Goal: Transaction & Acquisition: Subscribe to service/newsletter

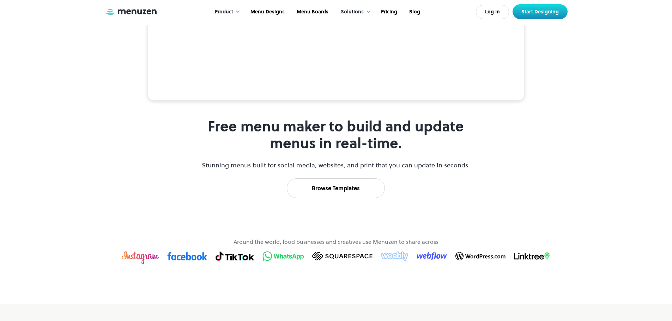
scroll to position [282, 0]
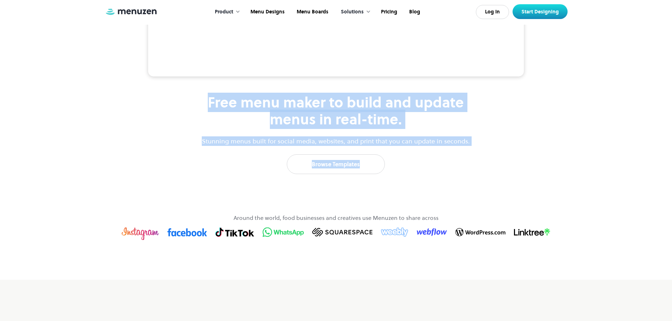
drag, startPoint x: 212, startPoint y: 156, endPoint x: 453, endPoint y: 226, distance: 251.3
click at [453, 174] on div "Free menu maker to build and update menus in real-time. Stunning menus built fo…" at bounding box center [336, 134] width 270 height 80
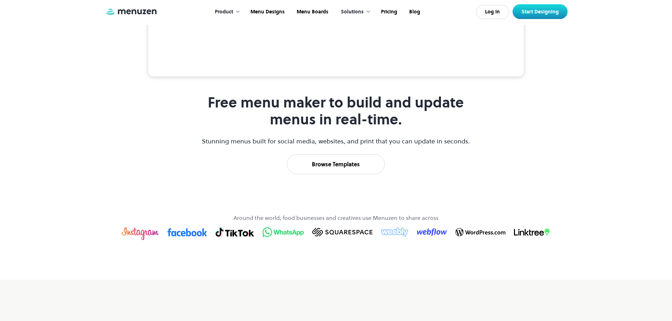
click at [453, 174] on div "Free menu maker to build and update menus in real-time. Stunning menus built fo…" at bounding box center [336, 134] width 270 height 80
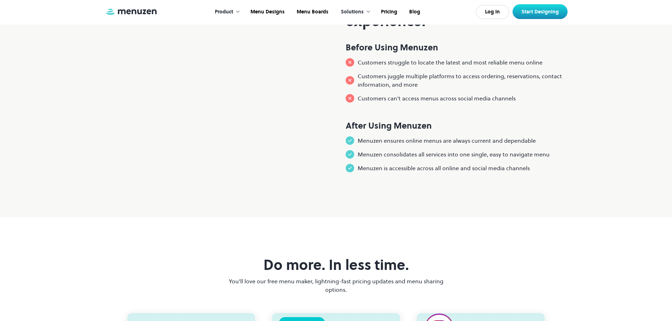
scroll to position [635, 0]
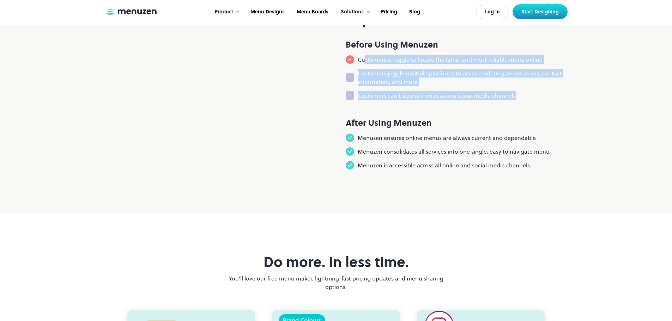
drag, startPoint x: 365, startPoint y: 120, endPoint x: 518, endPoint y: 152, distance: 157.0
click at [519, 100] on div "Before Using Menuzen Customers struggle to locate the latest and most reliable …" at bounding box center [457, 63] width 222 height 73
click at [515, 100] on div "Customers can't access menus across social media channels" at bounding box center [457, 95] width 222 height 8
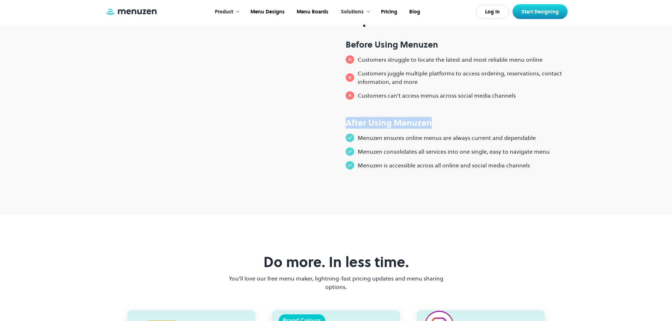
drag, startPoint x: 345, startPoint y: 183, endPoint x: 442, endPoint y: 188, distance: 97.4
click at [442, 175] on div "Turn your menu into a customer experience. Before Using Menuzen Customers strug…" at bounding box center [336, 71] width 463 height 208
click at [361, 156] on p "Menuzen consolidates all services into one single, easy to navigate menu" at bounding box center [454, 151] width 192 height 8
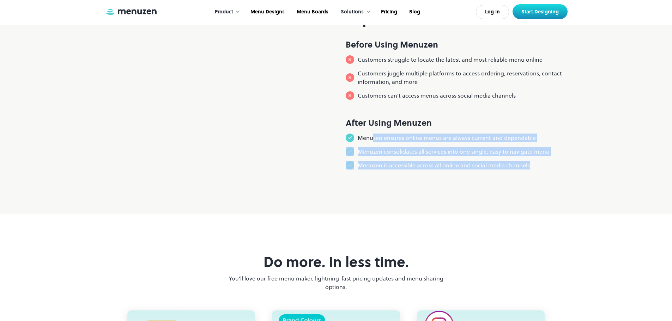
drag, startPoint x: 371, startPoint y: 200, endPoint x: 560, endPoint y: 218, distance: 189.9
click at [560, 170] on div "After Using Menuzen Menuzen ensures online menus are always current and dependa…" at bounding box center [457, 137] width 222 height 65
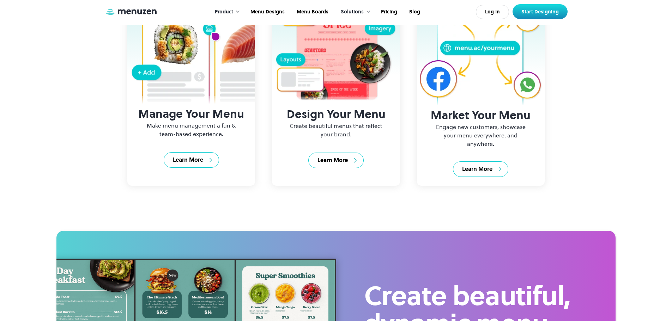
scroll to position [952, 0]
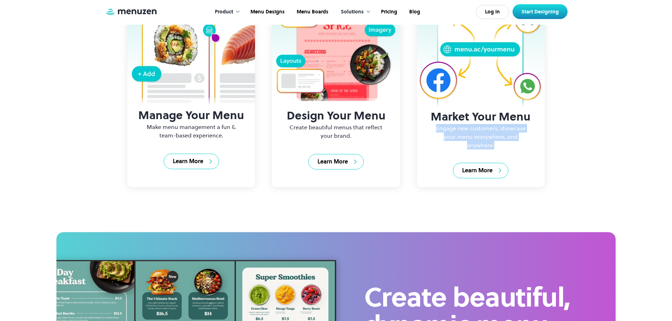
drag, startPoint x: 429, startPoint y: 196, endPoint x: 555, endPoint y: 222, distance: 128.3
click at [555, 194] on div "Manage Your Menu Make menu management a fun & team-based experience. Learn More…" at bounding box center [336, 90] width 463 height 208
click at [554, 194] on div "Manage Your Menu Make menu management a fun & team-based experience. Learn More…" at bounding box center [336, 90] width 463 height 208
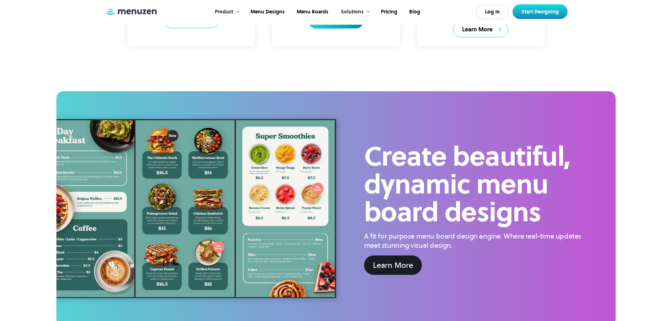
scroll to position [1234, 0]
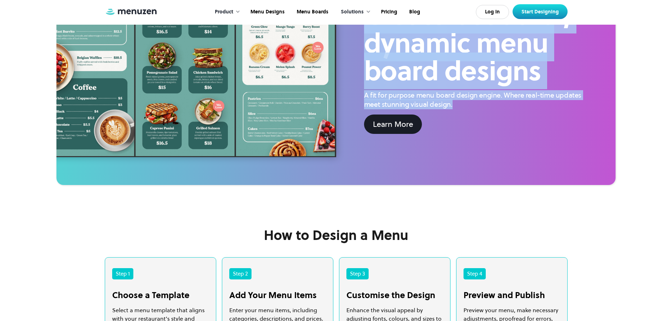
drag, startPoint x: 369, startPoint y: 77, endPoint x: 535, endPoint y: 179, distance: 195.4
click at [535, 162] on div "Create beautiful, dynamic menu board designs A fit for purpose menu board desig…" at bounding box center [476, 67] width 280 height 189
click at [533, 162] on div "Create beautiful, dynamic menu board designs A fit for purpose menu board desig…" at bounding box center [476, 67] width 280 height 189
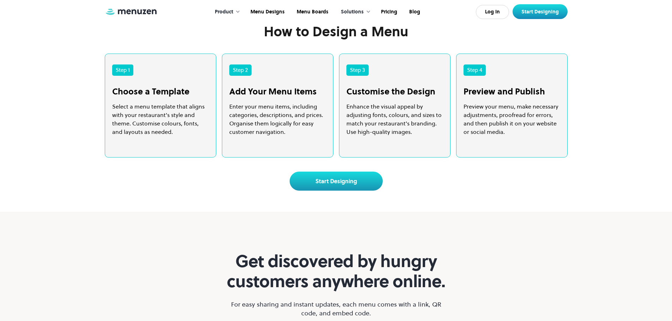
scroll to position [1446, 0]
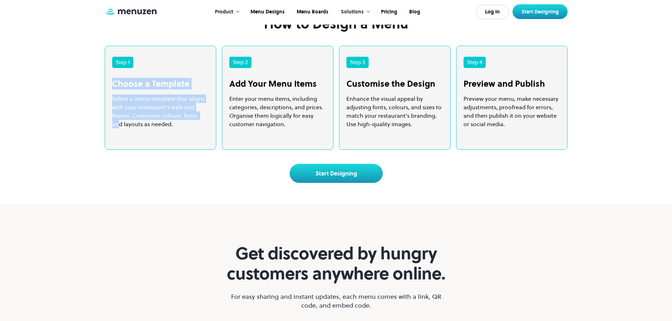
drag, startPoint x: 114, startPoint y: 149, endPoint x: 207, endPoint y: 182, distance: 98.5
click at [204, 128] on div "Choose a Template Select a menu template that aligns with your restaurant's sty…" at bounding box center [160, 104] width 97 height 50
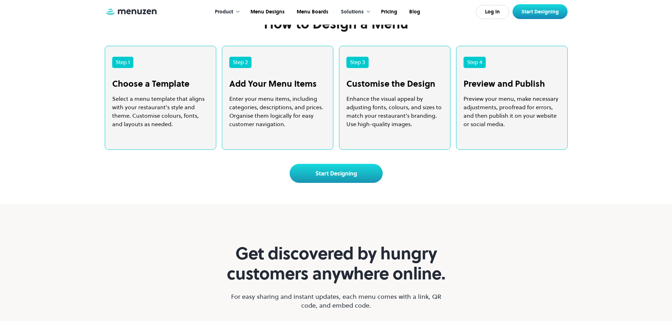
click at [227, 150] on div "Step 2 Add Your Menu Items Enter your menu items, including categories, descrip…" at bounding box center [277, 98] width 111 height 104
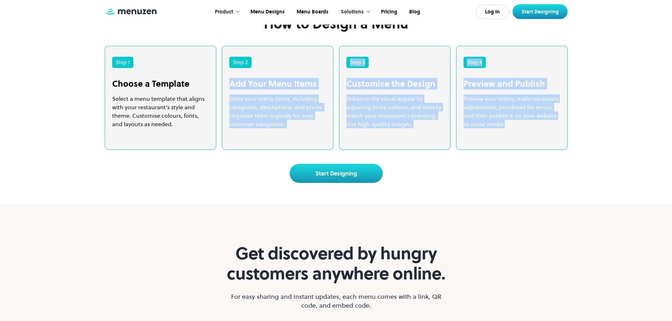
drag, startPoint x: 230, startPoint y: 153, endPoint x: 534, endPoint y: 199, distance: 308.1
click at [534, 150] on div "Step 1 Choose a Template Select a menu template that aligns with your restauran…" at bounding box center [336, 98] width 463 height 104
click at [534, 150] on div "Step 4 Preview and Publish Preview your menu, make necessary adjustments, proof…" at bounding box center [511, 98] width 111 height 104
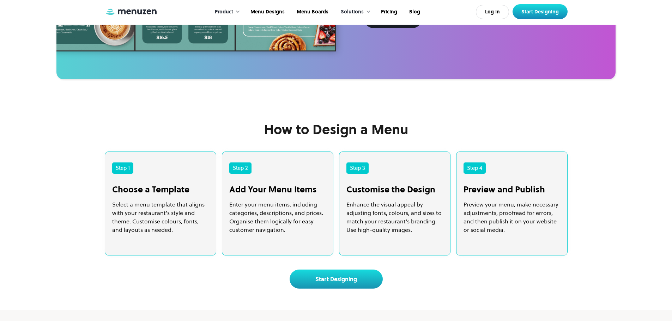
scroll to position [1481, 0]
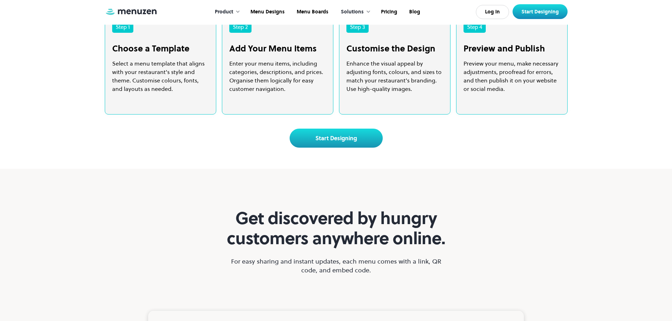
drag, startPoint x: 264, startPoint y: 58, endPoint x: 405, endPoint y: 67, distance: 141.7
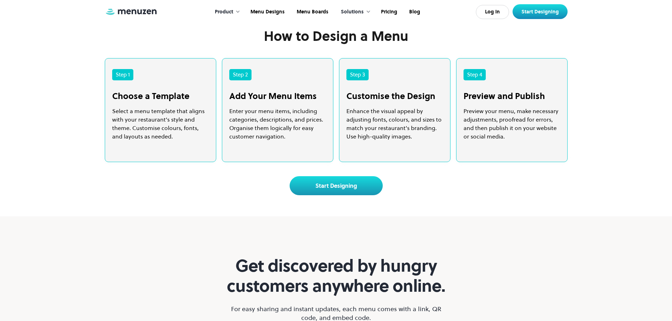
scroll to position [1446, 0]
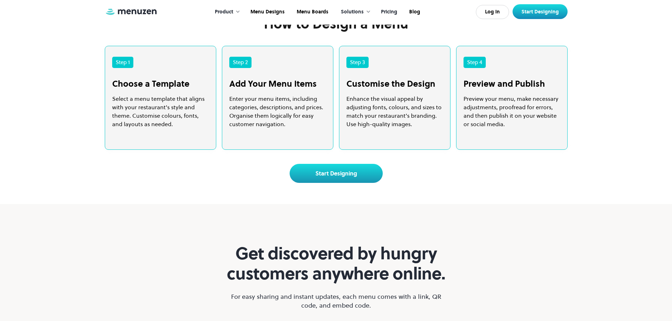
click at [387, 10] on link "Pricing" at bounding box center [388, 12] width 28 height 22
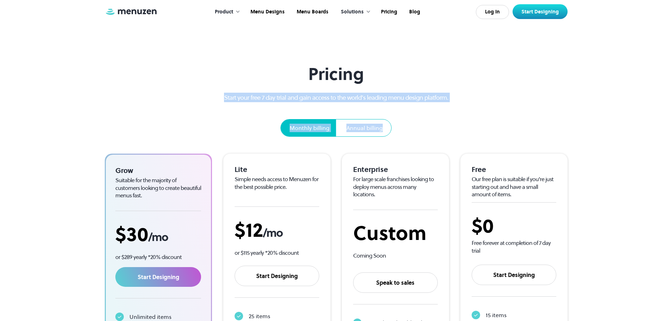
drag, startPoint x: 215, startPoint y: 96, endPoint x: 447, endPoint y: 121, distance: 233.7
click at [447, 121] on div "Pricing Start your free 7 day trial and gain access to the world’s leading menu…" at bounding box center [335, 100] width 249 height 73
click at [446, 122] on div "Pricing Start your free 7 day trial and gain access to the world’s leading menu…" at bounding box center [335, 100] width 249 height 73
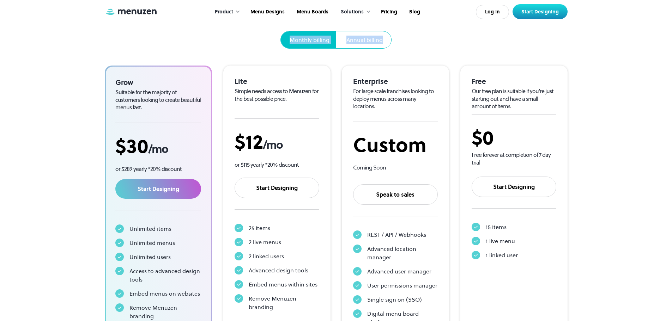
scroll to position [106, 0]
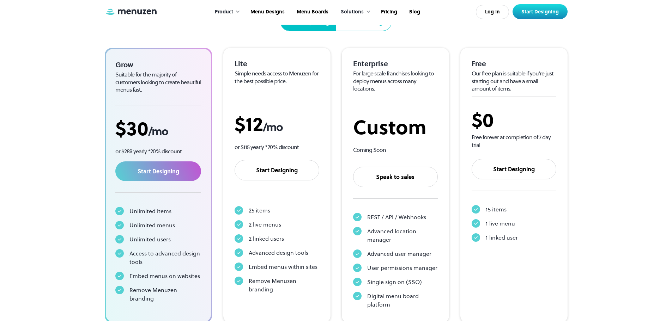
drag, startPoint x: 75, startPoint y: 140, endPoint x: 80, endPoint y: 136, distance: 6.0
click at [75, 139] on section "Pricing Start your free 7 day trial and gain access to the world’s leading menu…" at bounding box center [336, 119] width 672 height 450
drag, startPoint x: 117, startPoint y: 65, endPoint x: 166, endPoint y: 92, distance: 56.5
click at [166, 92] on div "Grow Suitable for the majority of customers looking to create beautiful menus f…" at bounding box center [158, 182] width 86 height 245
click at [166, 92] on div "Suitable for the majority of customers looking to create beautiful menus fast." at bounding box center [158, 82] width 86 height 23
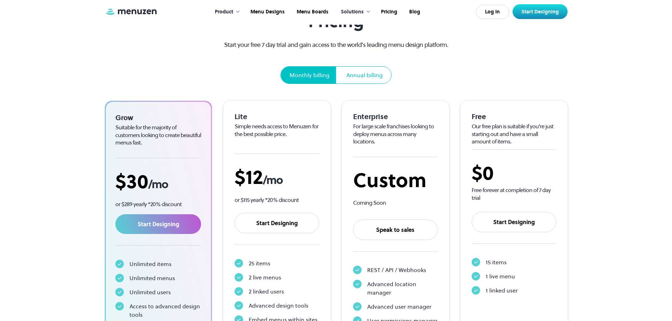
scroll to position [0, 0]
